Goal: Obtain resource: Obtain resource

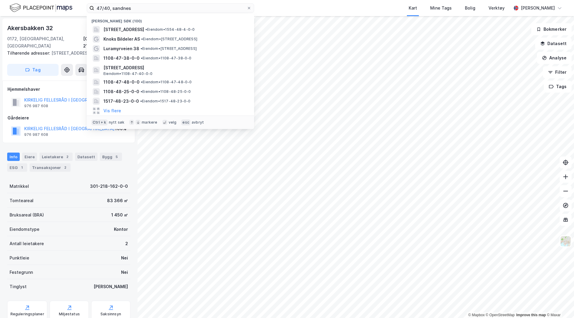
click at [56, 8] on img at bounding box center [41, 8] width 63 height 10
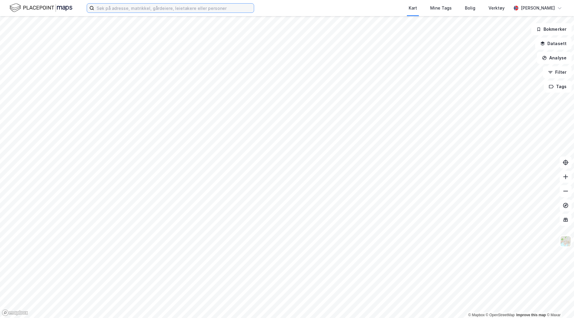
click at [140, 9] on input at bounding box center [174, 8] width 160 height 9
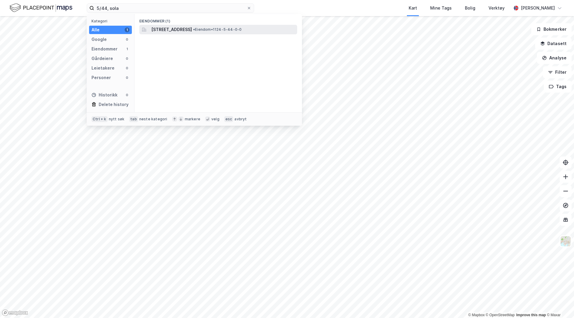
click at [192, 32] on span "[STREET_ADDRESS]" at bounding box center [171, 29] width 41 height 7
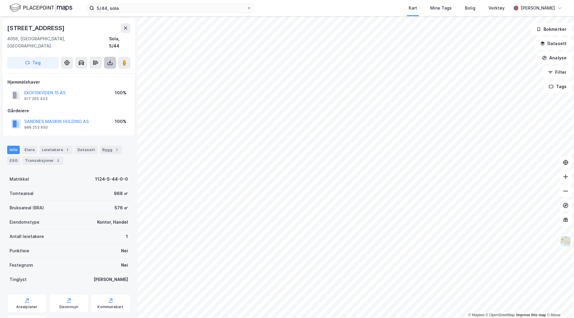
click at [108, 60] on icon at bounding box center [110, 63] width 6 height 6
click at [94, 72] on div "Last ned grunnbok" at bounding box center [80, 74] width 35 height 5
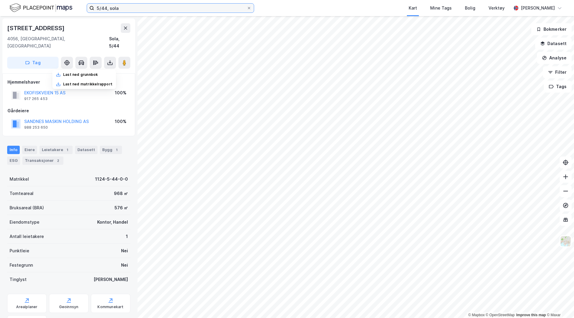
click at [105, 9] on input "5/44, sola" at bounding box center [170, 8] width 152 height 9
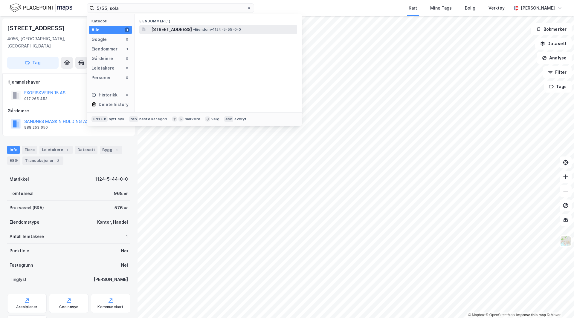
click at [189, 30] on span "[STREET_ADDRESS]" at bounding box center [171, 29] width 41 height 7
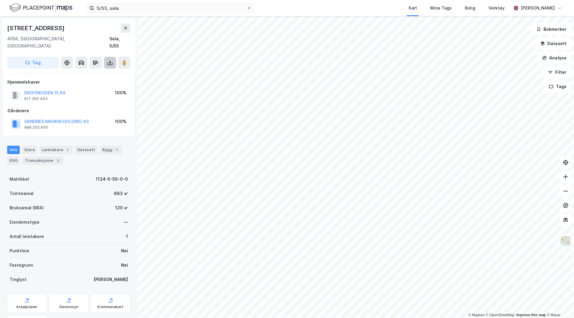
click at [108, 60] on icon at bounding box center [110, 63] width 6 height 6
click at [88, 70] on div "Last ned grunnbok" at bounding box center [84, 75] width 64 height 10
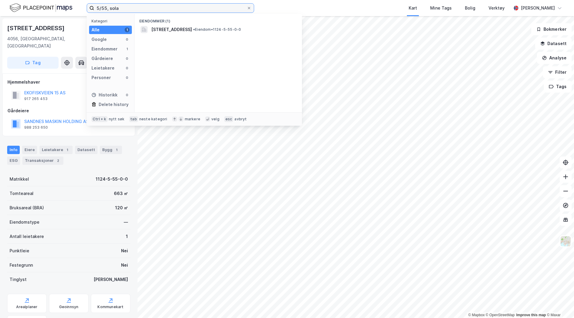
click at [106, 9] on input "5/55, sola" at bounding box center [170, 8] width 152 height 9
type input "5/266, sola"
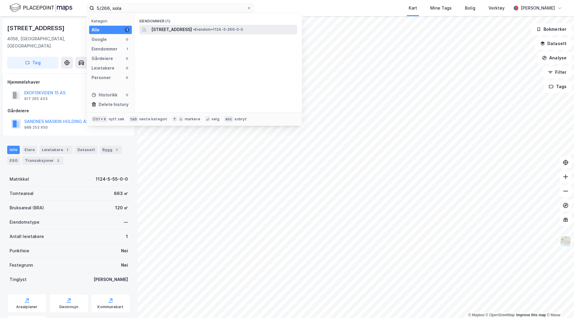
click at [228, 33] on div "[STREET_ADDRESS] • Eiendom • 1124-5-266-0-0" at bounding box center [218, 30] width 158 height 10
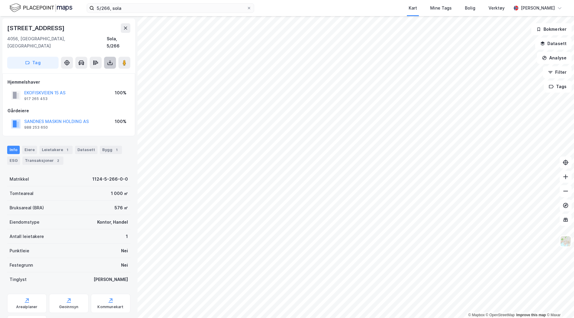
click at [111, 60] on icon at bounding box center [110, 63] width 6 height 6
click at [97, 72] on div "Last ned grunnbok" at bounding box center [80, 74] width 35 height 5
